Goal: Understand process/instructions

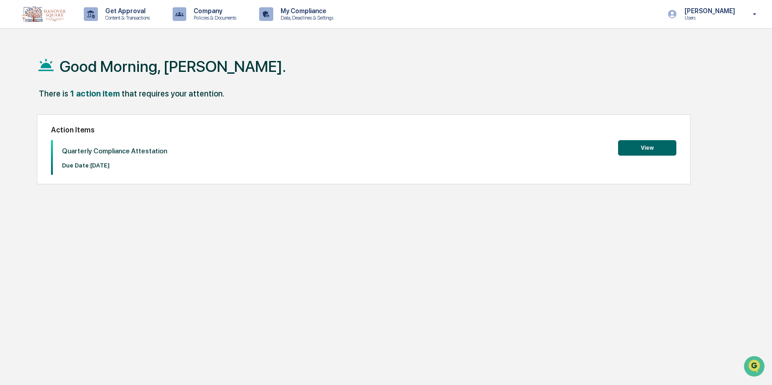
click at [633, 147] on button "View" at bounding box center [647, 147] width 58 height 15
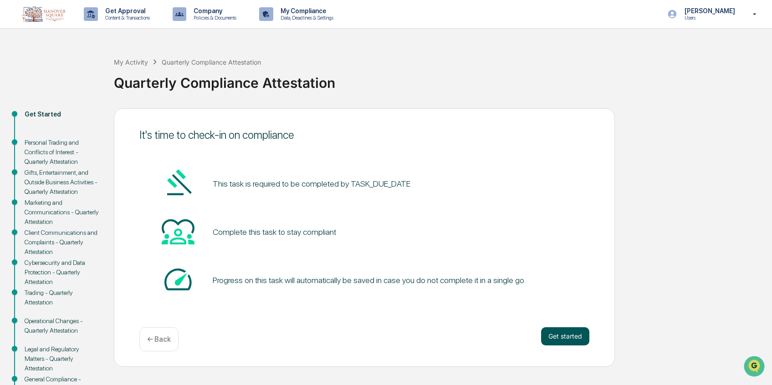
click at [558, 340] on button "Get started" at bounding box center [565, 336] width 48 height 18
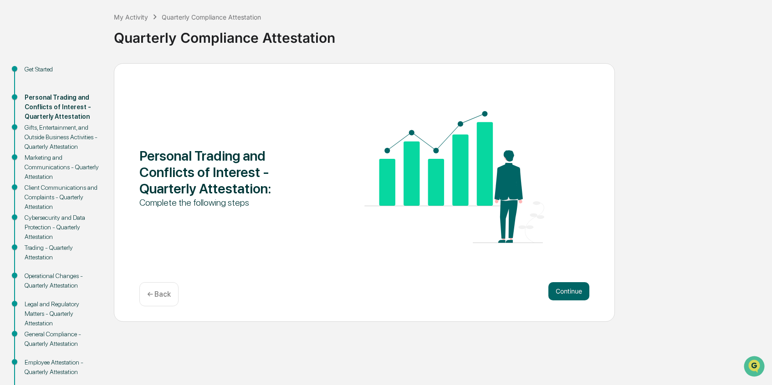
scroll to position [46, 0]
click at [565, 290] on button "Continue" at bounding box center [568, 291] width 41 height 18
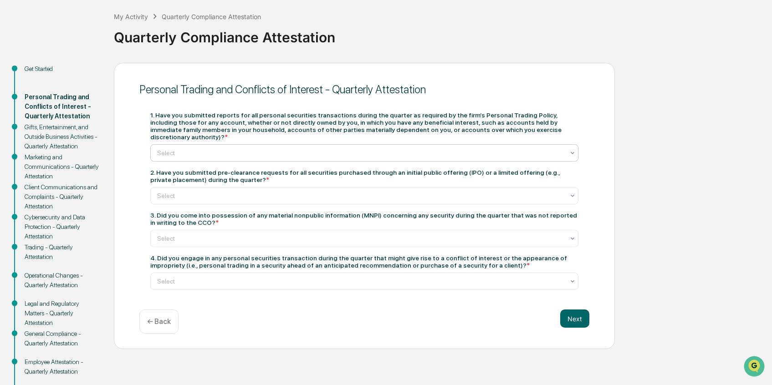
click at [538, 156] on div at bounding box center [360, 152] width 407 height 9
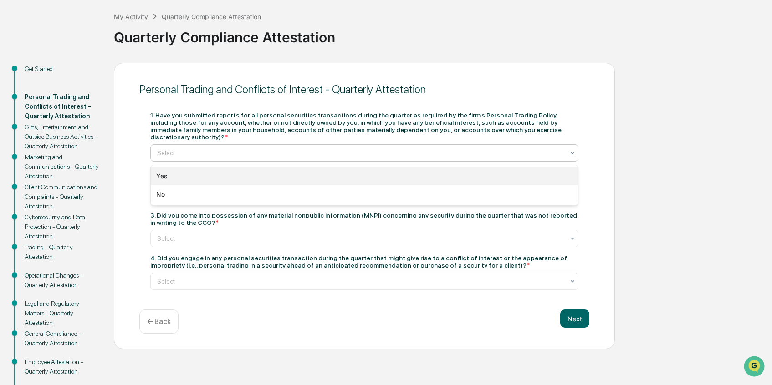
click at [535, 175] on div "Yes" at bounding box center [364, 176] width 427 height 18
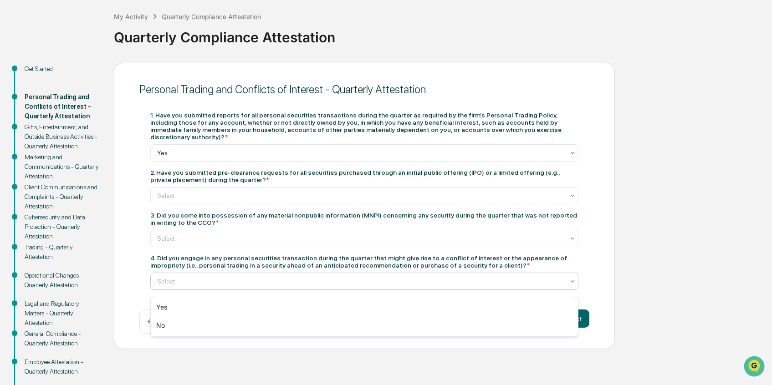
click at [516, 282] on div at bounding box center [360, 281] width 407 height 9
click at [506, 326] on div "No" at bounding box center [364, 325] width 427 height 18
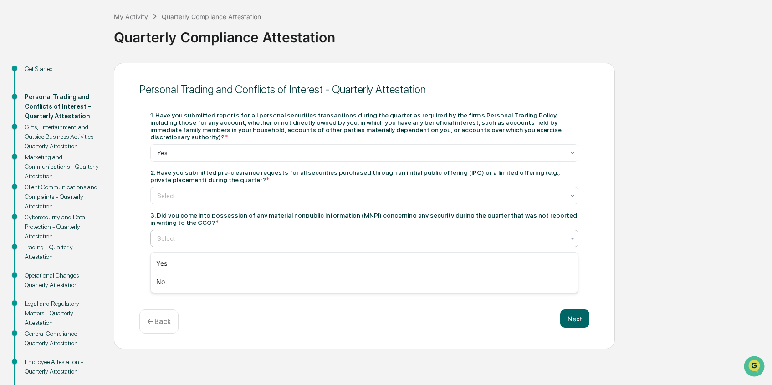
click at [441, 242] on div at bounding box center [360, 238] width 407 height 9
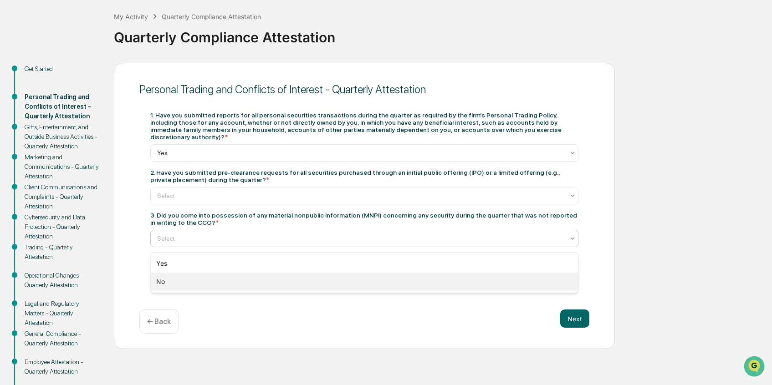
click at [423, 280] on div "No" at bounding box center [364, 282] width 427 height 18
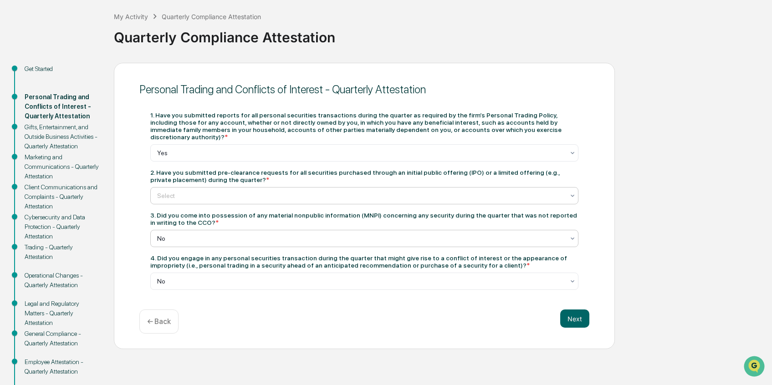
click at [404, 194] on div at bounding box center [360, 195] width 407 height 9
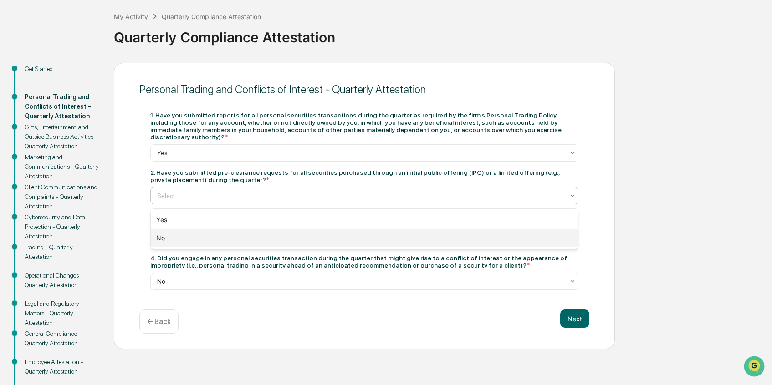
click at [393, 240] on div "No" at bounding box center [364, 238] width 427 height 18
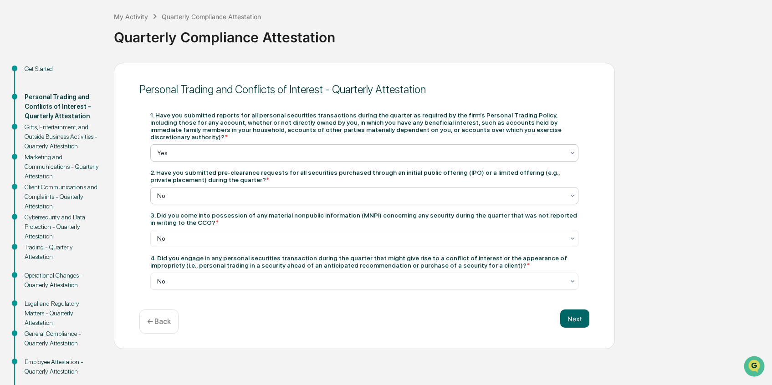
click at [364, 150] on div at bounding box center [360, 152] width 407 height 9
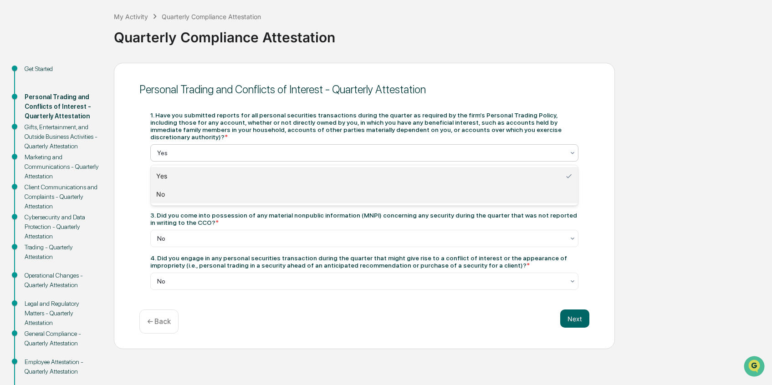
click at [340, 196] on div "No" at bounding box center [364, 194] width 427 height 18
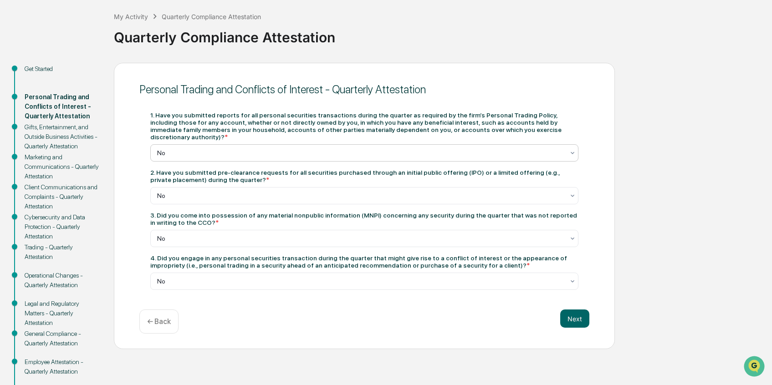
scroll to position [44, 0]
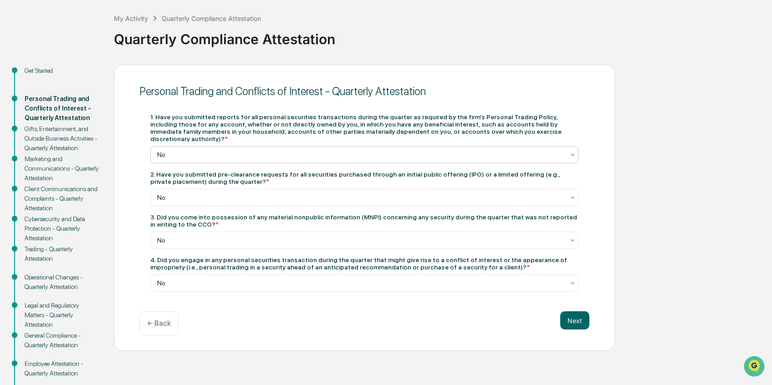
click at [392, 153] on div at bounding box center [360, 154] width 407 height 9
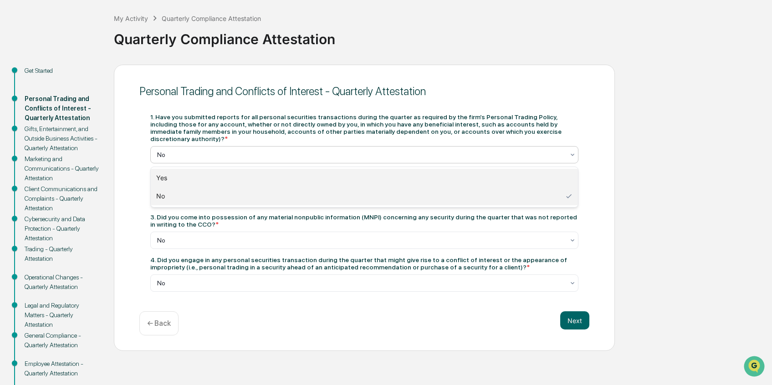
click at [385, 178] on div "Yes" at bounding box center [364, 178] width 427 height 18
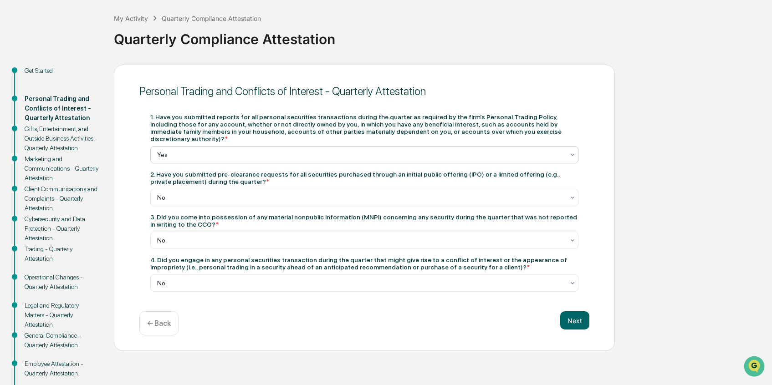
click at [269, 183] on span "*" at bounding box center [267, 181] width 3 height 7
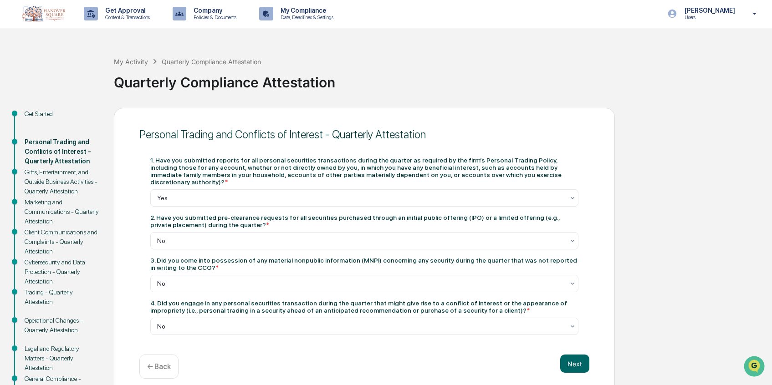
scroll to position [0, 0]
